Goal: Information Seeking & Learning: Learn about a topic

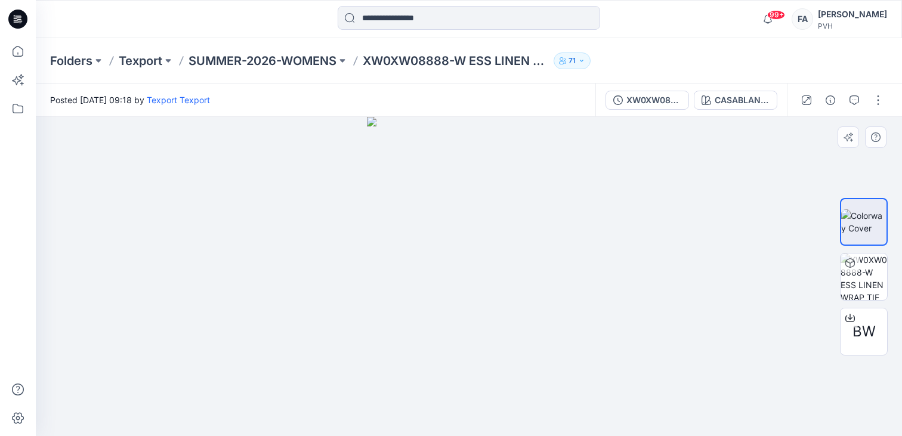
click at [744, 435] on html "99+ Notifications Texport Texport shared XW0XW08872-W SMOCKING STP BOAT NK SS T…" at bounding box center [451, 218] width 902 height 436
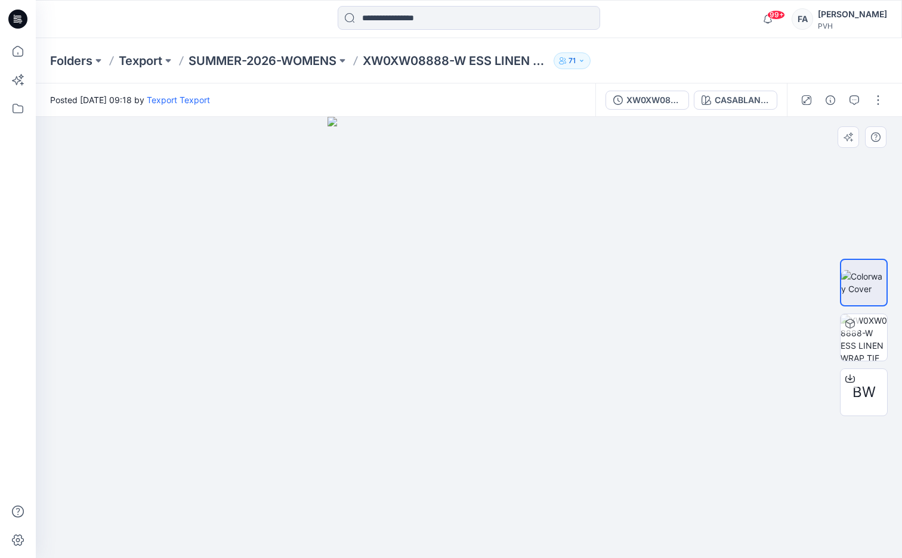
drag, startPoint x: 650, startPoint y: 400, endPoint x: 503, endPoint y: 414, distance: 148.0
click at [503, 414] on div at bounding box center [469, 337] width 866 height 441
drag, startPoint x: 494, startPoint y: 414, endPoint x: 654, endPoint y: 395, distance: 161.0
click at [654, 395] on div at bounding box center [469, 337] width 866 height 441
drag, startPoint x: 654, startPoint y: 395, endPoint x: 570, endPoint y: 392, distance: 84.2
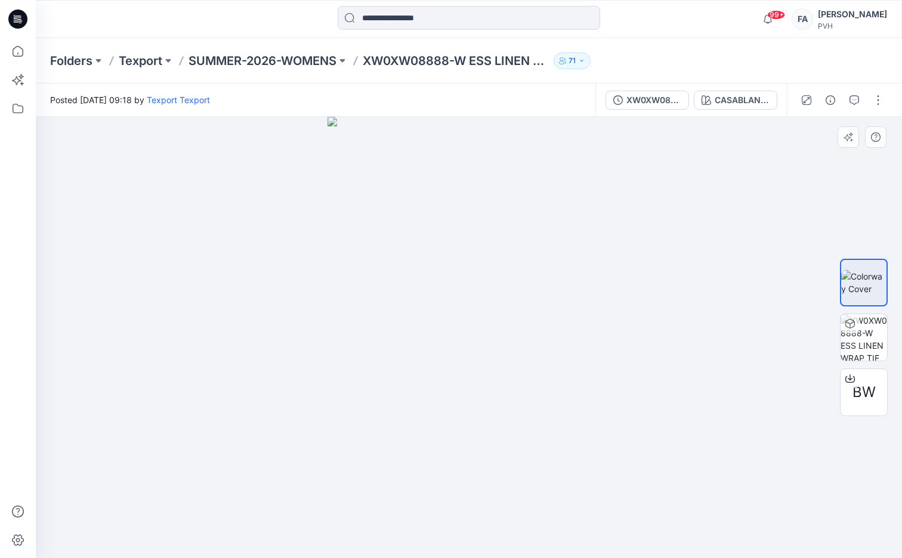
click at [570, 395] on div at bounding box center [469, 337] width 866 height 441
drag, startPoint x: 420, startPoint y: 283, endPoint x: 725, endPoint y: 311, distance: 305.5
click at [725, 311] on div at bounding box center [469, 337] width 866 height 441
drag, startPoint x: 723, startPoint y: 314, endPoint x: 534, endPoint y: 318, distance: 189.1
click at [534, 318] on div at bounding box center [469, 337] width 866 height 441
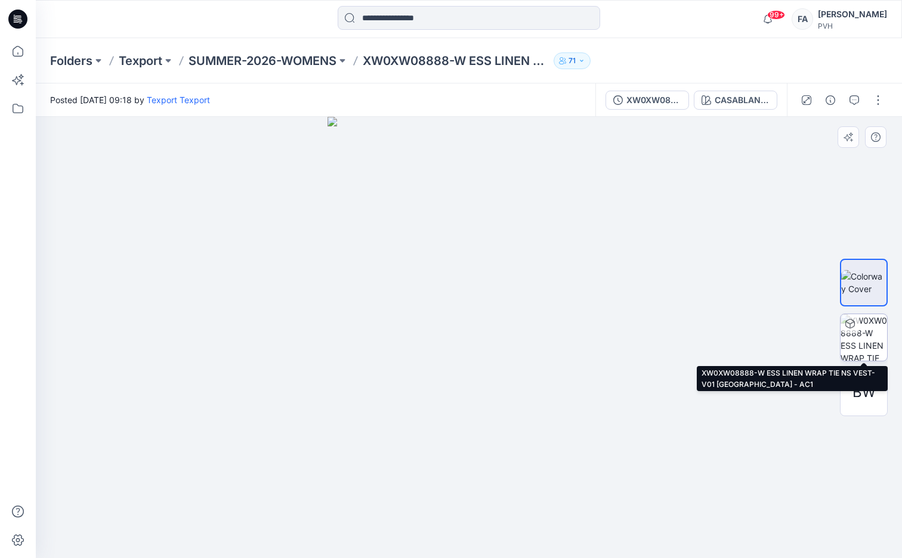
click at [862, 335] on img at bounding box center [863, 337] width 47 height 47
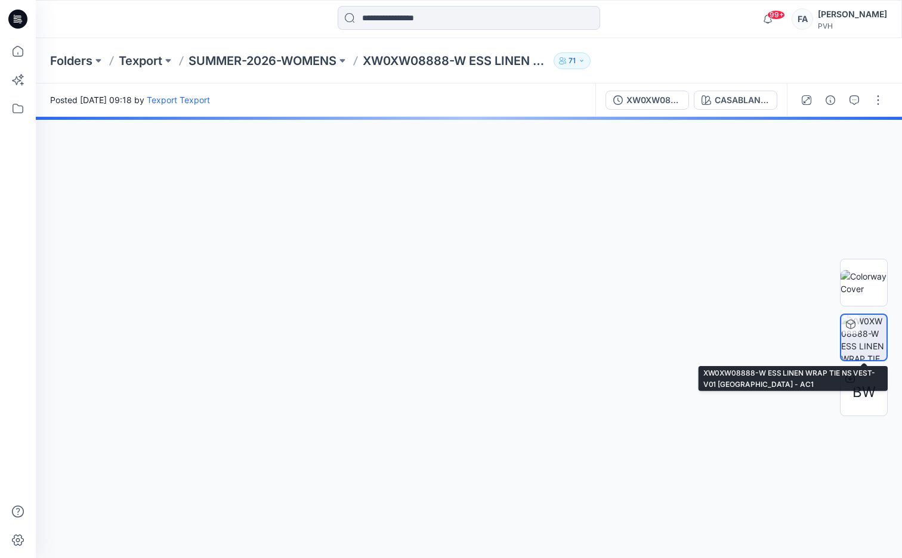
click at [862, 335] on img at bounding box center [863, 337] width 45 height 45
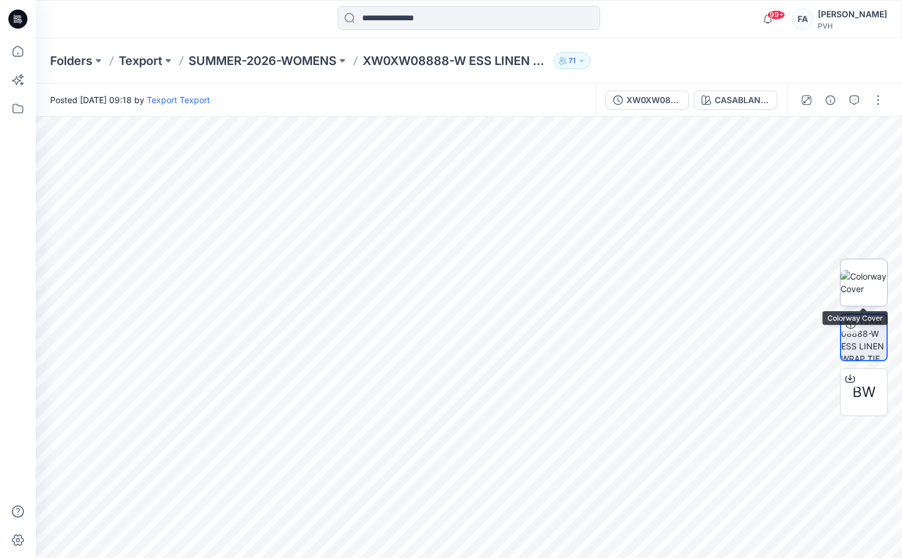
click at [880, 279] on img at bounding box center [863, 282] width 47 height 25
drag, startPoint x: 514, startPoint y: 282, endPoint x: 30, endPoint y: 271, distance: 484.4
click at [30, 271] on div "99+ Notifications Texport Texport shared XW0XW08872-W SMOCKING STP BOAT NK SS T…" at bounding box center [451, 279] width 902 height 558
drag, startPoint x: 533, startPoint y: 292, endPoint x: 304, endPoint y: 288, distance: 229.7
click at [291, 291] on div at bounding box center [469, 337] width 866 height 441
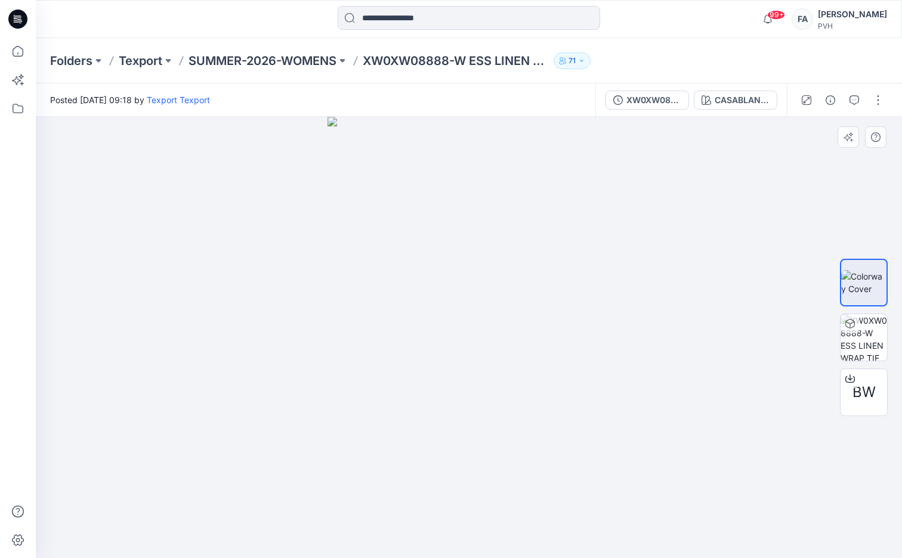
drag, startPoint x: 444, startPoint y: 308, endPoint x: 707, endPoint y: 348, distance: 266.1
click at [702, 349] on div at bounding box center [469, 337] width 866 height 441
click at [874, 130] on button "button" at bounding box center [875, 136] width 21 height 21
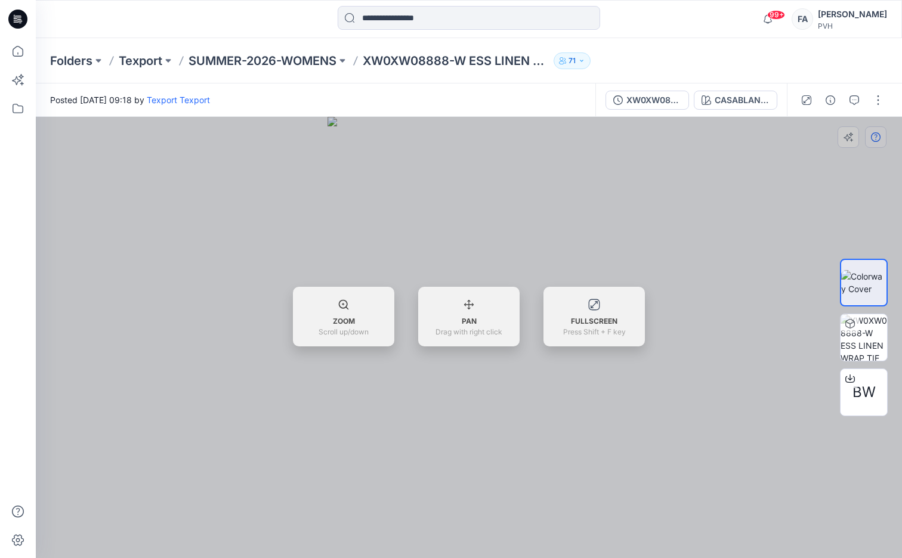
click at [874, 130] on div at bounding box center [469, 337] width 866 height 441
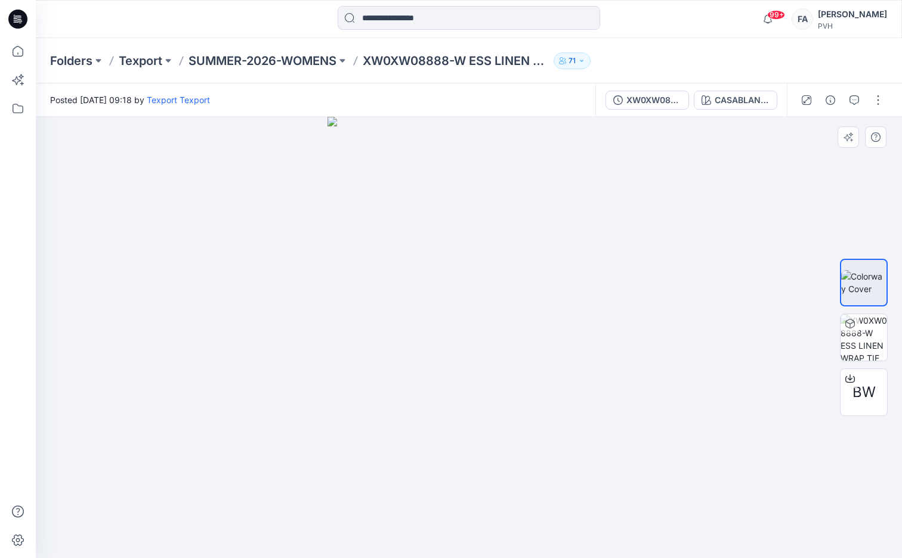
drag, startPoint x: 536, startPoint y: 286, endPoint x: 298, endPoint y: 298, distance: 237.7
click at [298, 298] on div at bounding box center [469, 337] width 866 height 441
drag, startPoint x: 302, startPoint y: 298, endPoint x: 480, endPoint y: 317, distance: 178.1
click at [480, 317] on div at bounding box center [469, 337] width 866 height 441
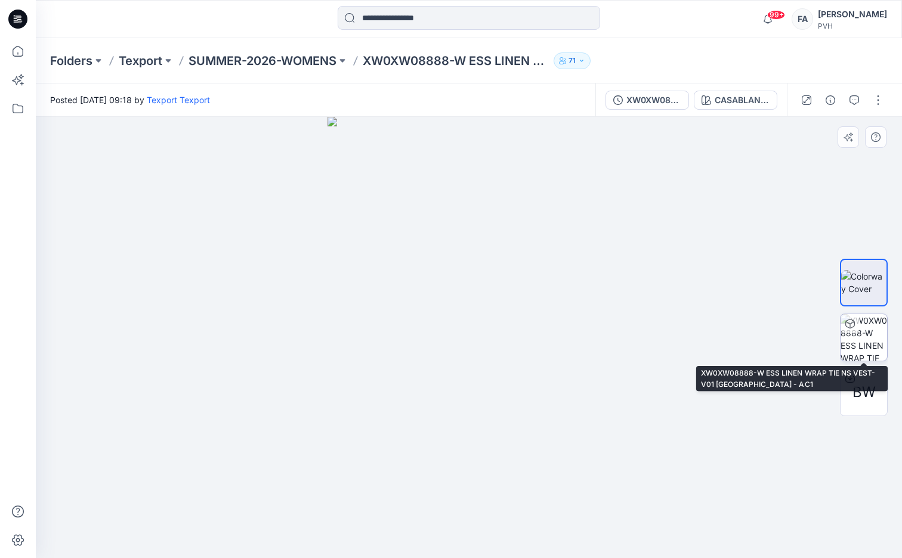
click at [856, 329] on div at bounding box center [849, 323] width 19 height 19
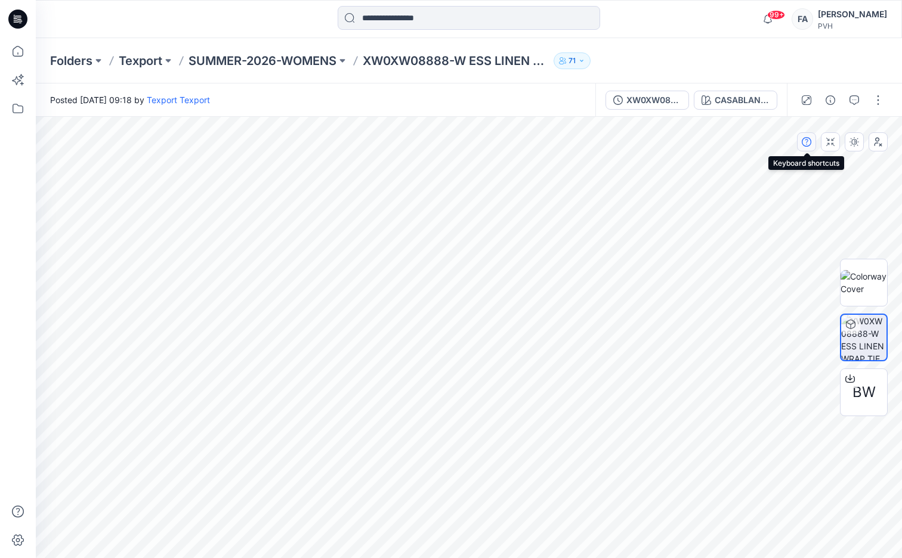
click at [805, 144] on icon "button" at bounding box center [807, 142] width 10 height 10
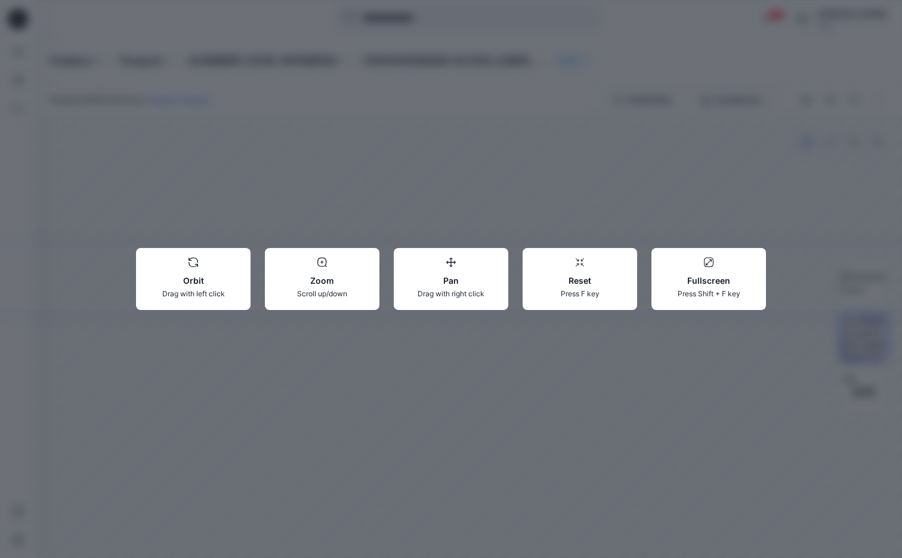
click at [805, 144] on div "Orbit Drag with left click Zoom Scroll up/down Pan Drag with right click Reset …" at bounding box center [451, 279] width 902 height 558
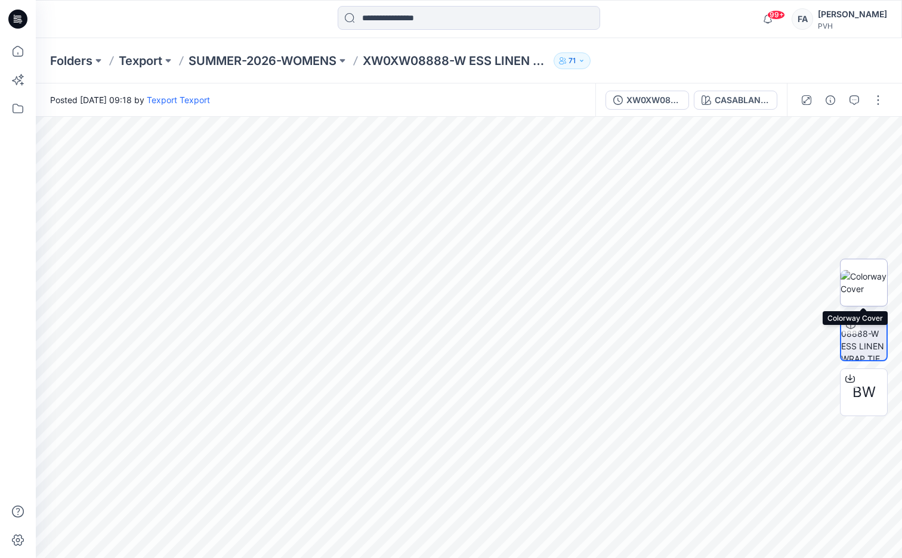
click at [870, 272] on img at bounding box center [863, 282] width 47 height 25
drag, startPoint x: 427, startPoint y: 266, endPoint x: 670, endPoint y: 369, distance: 264.1
click at [670, 369] on div at bounding box center [469, 337] width 866 height 441
drag, startPoint x: 450, startPoint y: 289, endPoint x: 655, endPoint y: 395, distance: 231.8
click at [655, 395] on div at bounding box center [469, 337] width 866 height 441
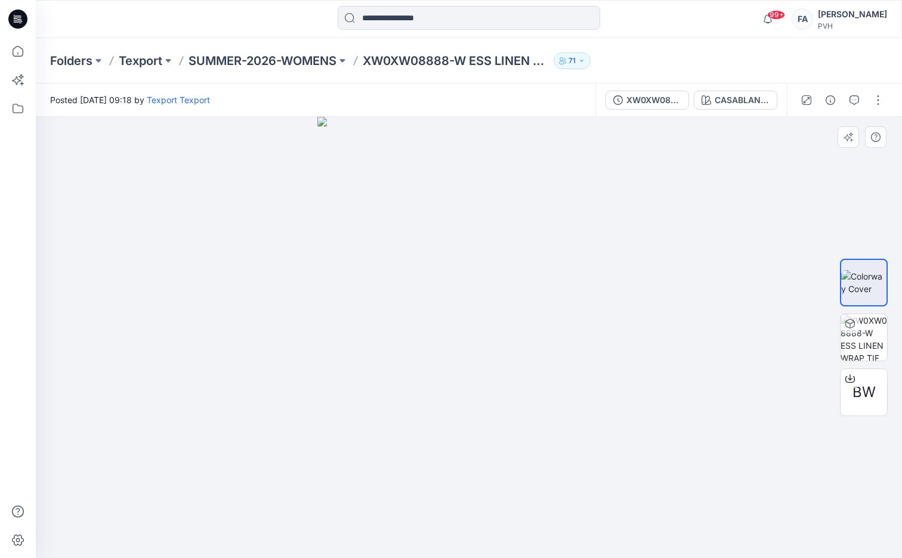
drag, startPoint x: 384, startPoint y: 388, endPoint x: 543, endPoint y: 492, distance: 190.9
click at [543, 435] on img at bounding box center [468, 337] width 302 height 441
drag, startPoint x: 488, startPoint y: 348, endPoint x: 670, endPoint y: 478, distance: 222.8
click at [670, 435] on div at bounding box center [469, 337] width 866 height 441
drag, startPoint x: 395, startPoint y: 329, endPoint x: 600, endPoint y: 345, distance: 205.8
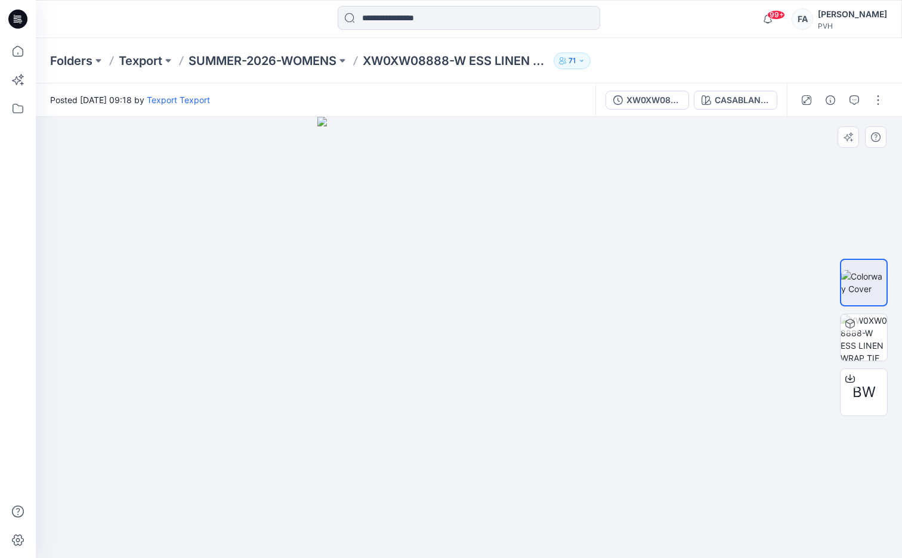
drag, startPoint x: 600, startPoint y: 345, endPoint x: 193, endPoint y: 377, distance: 408.0
drag, startPoint x: 361, startPoint y: 331, endPoint x: 687, endPoint y: 369, distance: 327.8
drag, startPoint x: 497, startPoint y: 272, endPoint x: 586, endPoint y: 360, distance: 124.8
click at [586, 360] on img at bounding box center [468, 337] width 302 height 441
drag, startPoint x: 484, startPoint y: 256, endPoint x: 525, endPoint y: 357, distance: 109.7
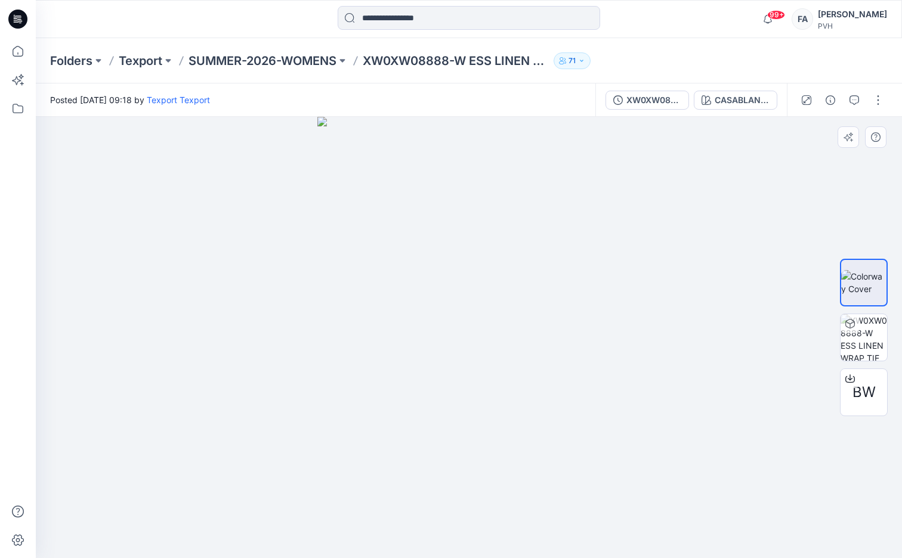
click at [525, 357] on img at bounding box center [468, 337] width 302 height 441
drag, startPoint x: 468, startPoint y: 235, endPoint x: 472, endPoint y: 382, distance: 147.4
click at [465, 382] on img at bounding box center [468, 337] width 282 height 441
